Goal: Task Accomplishment & Management: Manage account settings

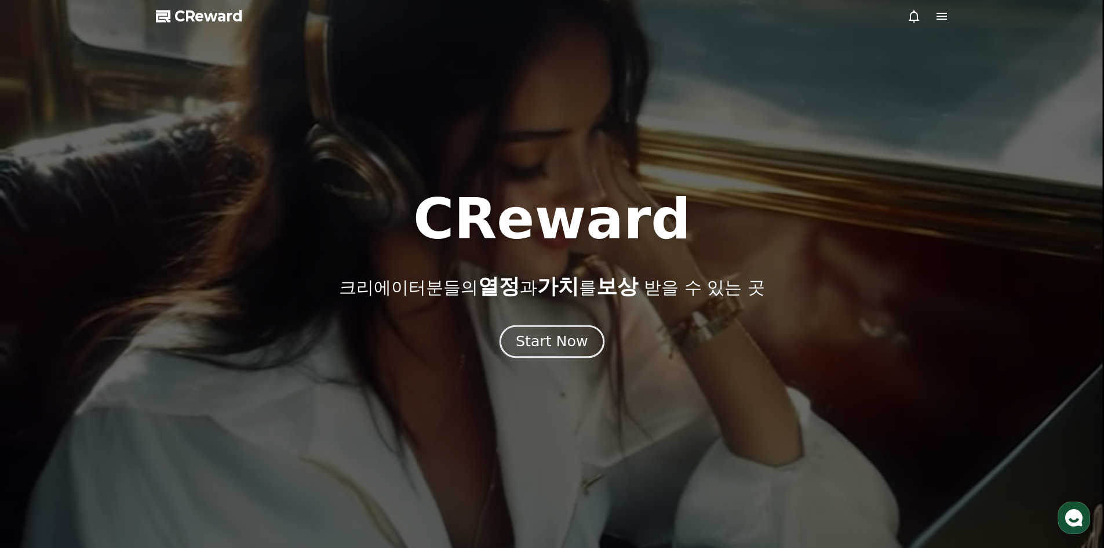
click at [557, 333] on div "Start Now" at bounding box center [552, 342] width 72 height 20
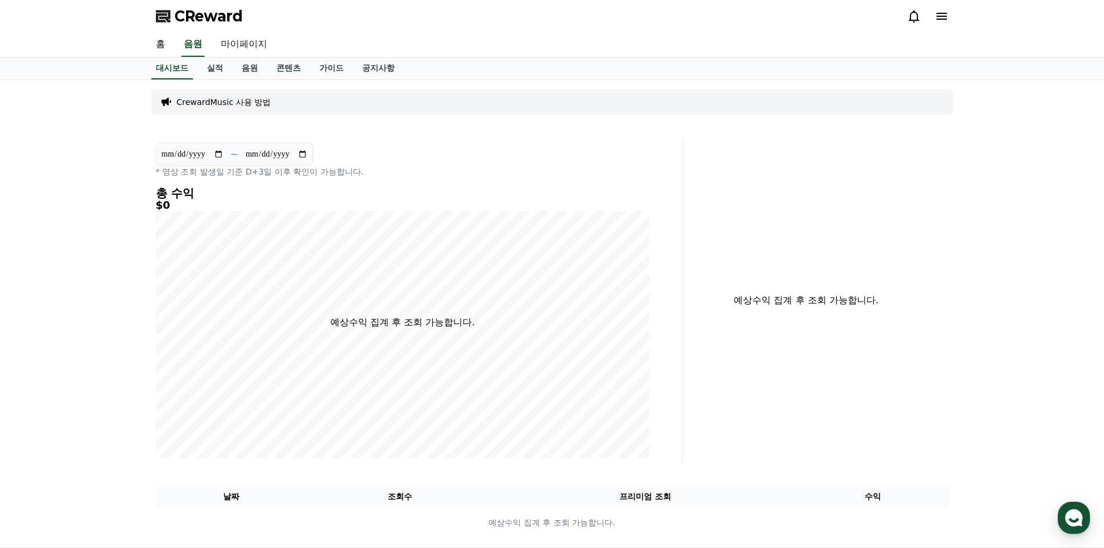
click at [235, 49] on link "마이페이지" at bounding box center [244, 44] width 65 height 24
select select "**********"
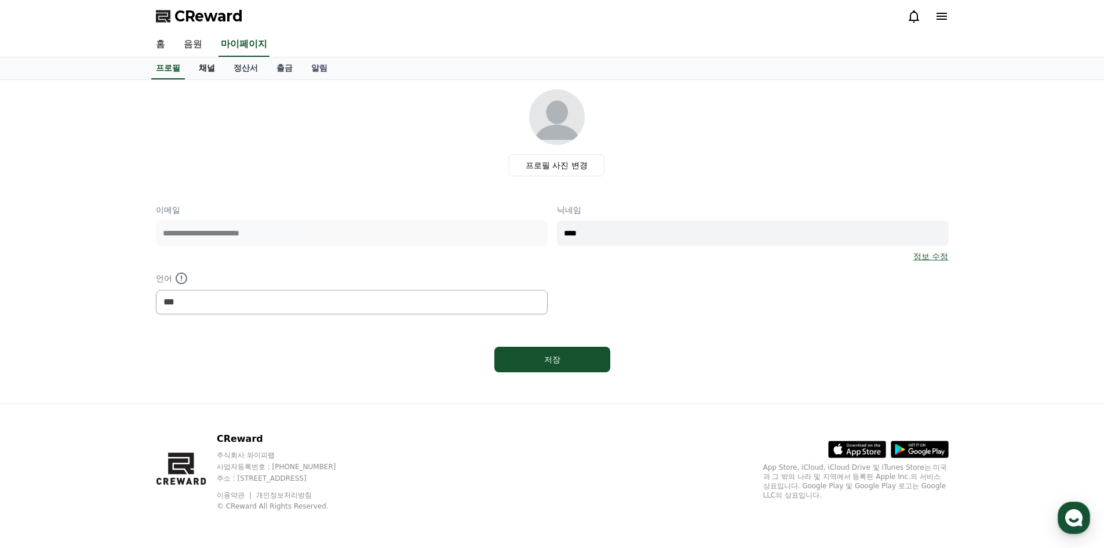
click at [210, 67] on link "채널" at bounding box center [207, 68] width 35 height 22
